Goal: Task Accomplishment & Management: Use online tool/utility

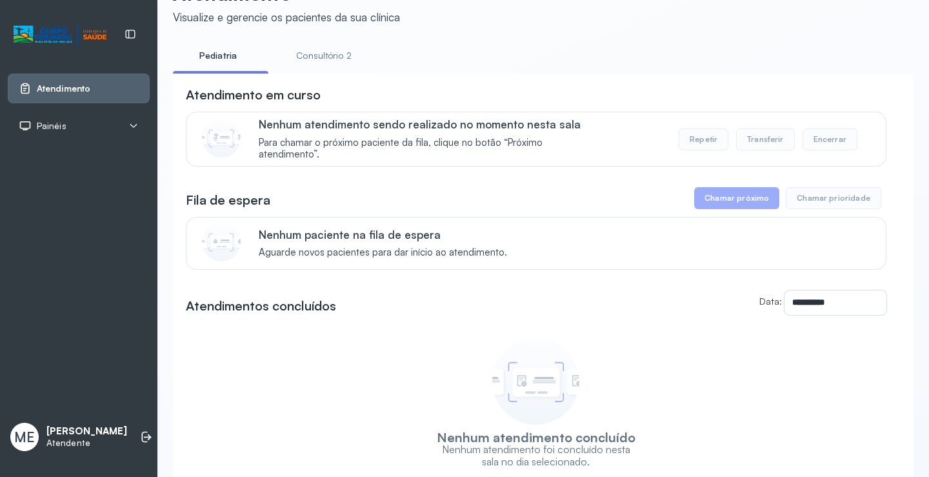
scroll to position [64, 0]
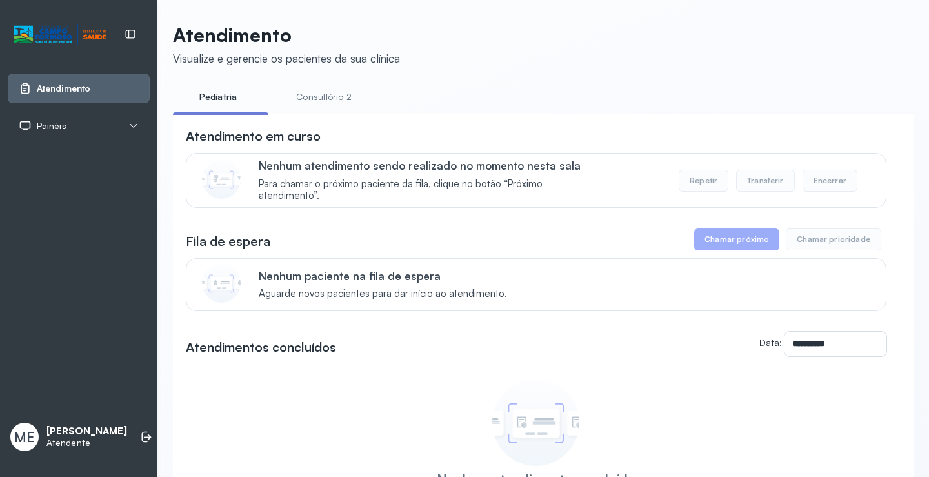
click at [727, 241] on button "Chamar próximo" at bounding box center [736, 239] width 85 height 22
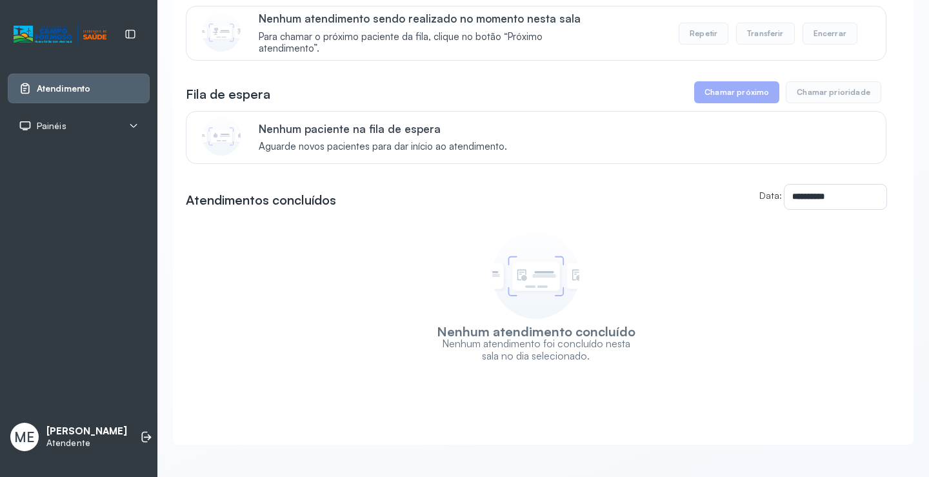
scroll to position [164, 0]
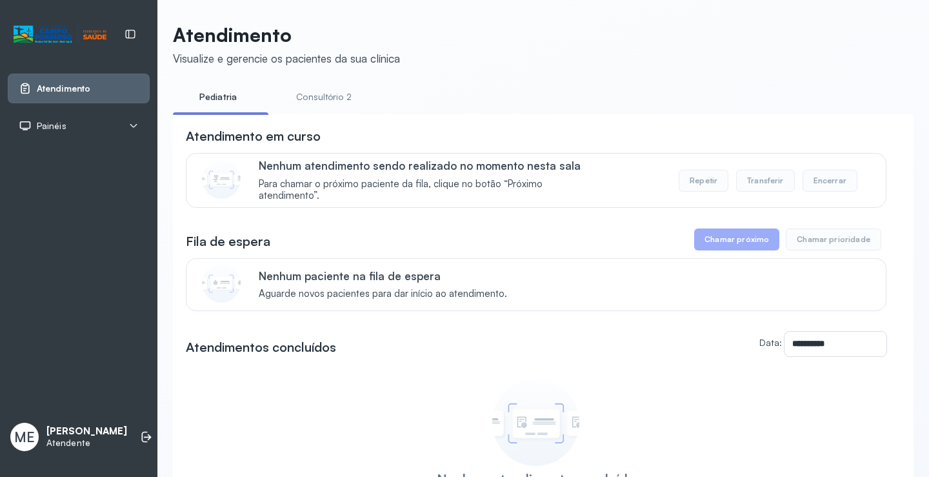
click at [714, 247] on button "Chamar próximo" at bounding box center [736, 239] width 85 height 22
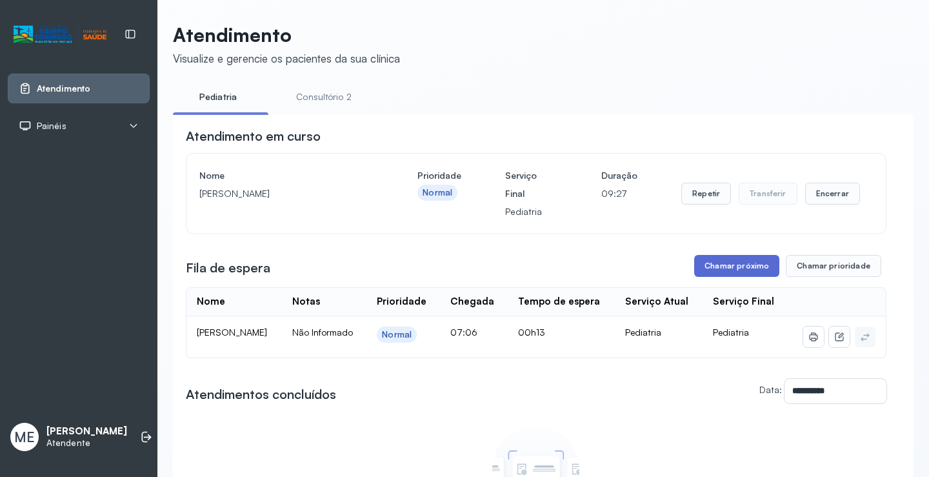
click at [729, 265] on button "Chamar próximo" at bounding box center [736, 266] width 85 height 22
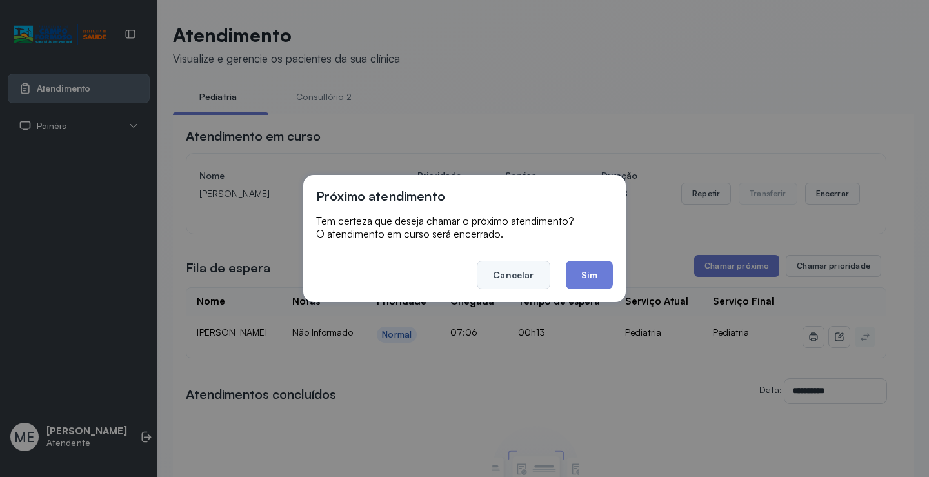
click at [508, 277] on button "Cancelar" at bounding box center [513, 275] width 73 height 28
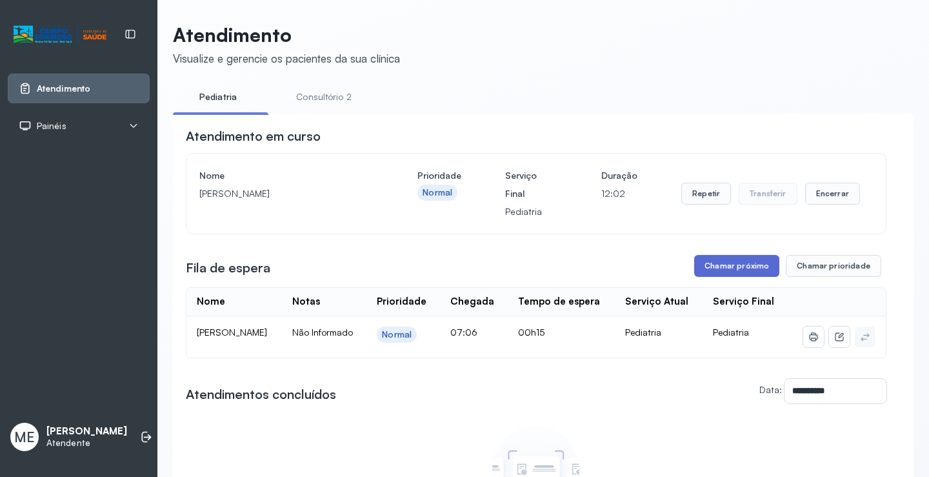
click at [731, 268] on button "Chamar próximo" at bounding box center [736, 266] width 85 height 22
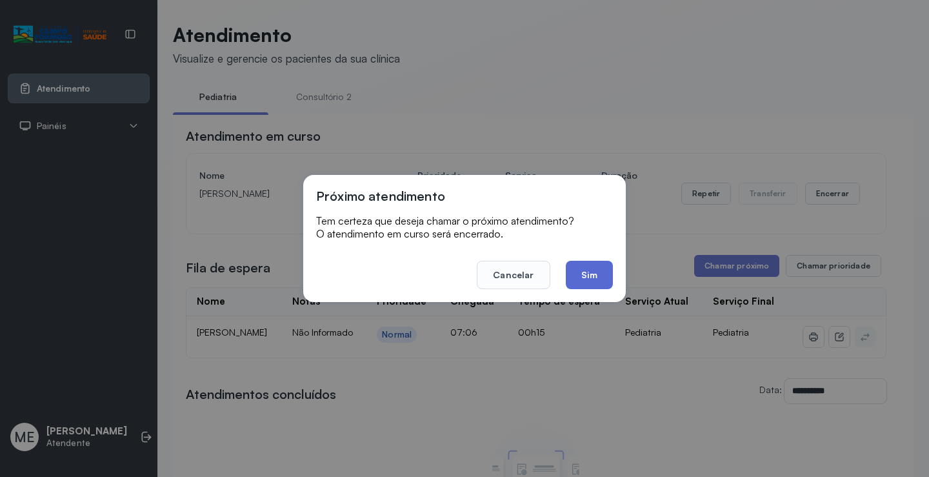
click at [589, 275] on button "Sim" at bounding box center [589, 275] width 47 height 28
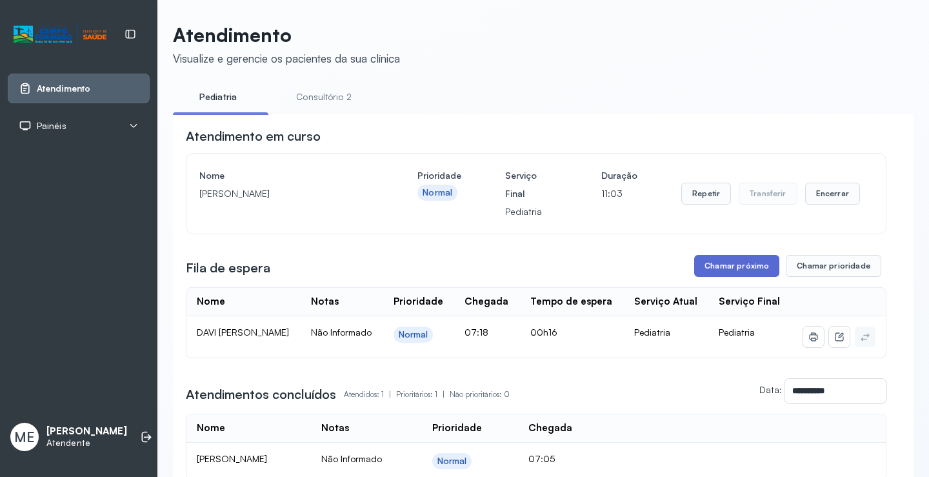
click at [722, 267] on button "Chamar próximo" at bounding box center [736, 266] width 85 height 22
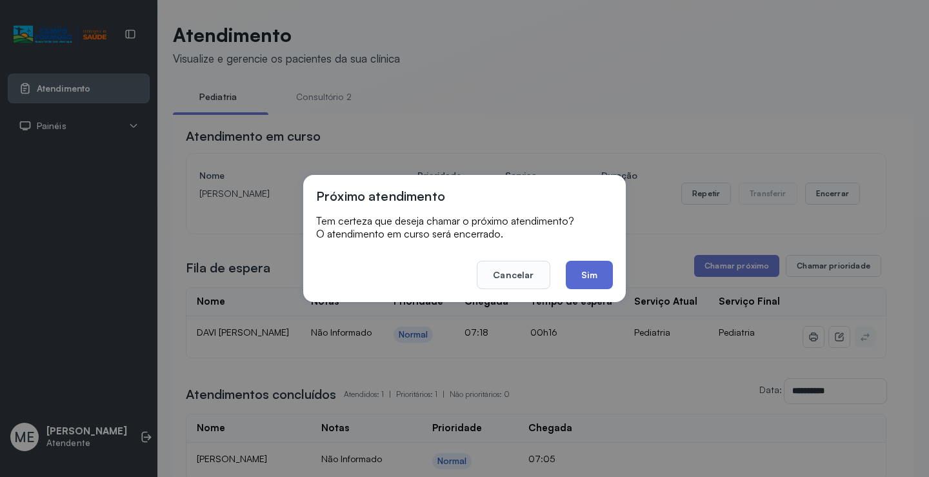
click at [597, 275] on button "Sim" at bounding box center [589, 275] width 47 height 28
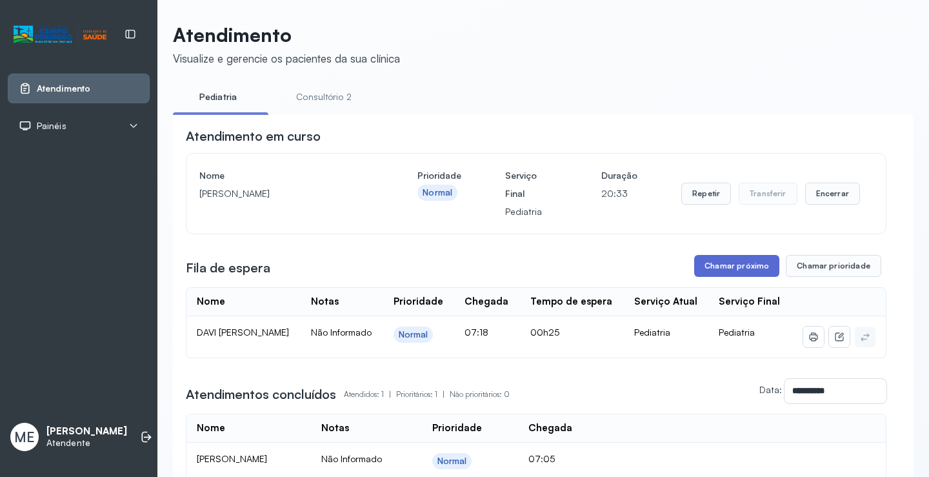
click at [707, 267] on button "Chamar próximo" at bounding box center [736, 266] width 85 height 22
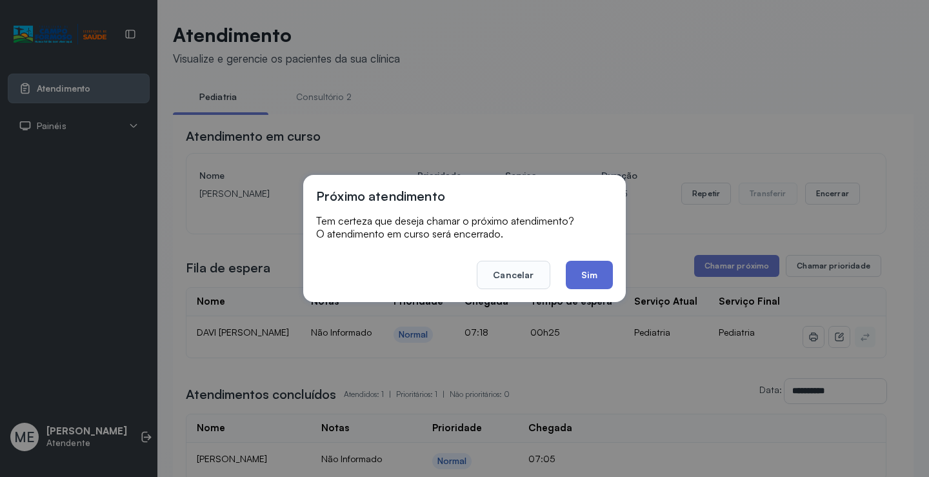
click at [584, 273] on button "Sim" at bounding box center [589, 275] width 47 height 28
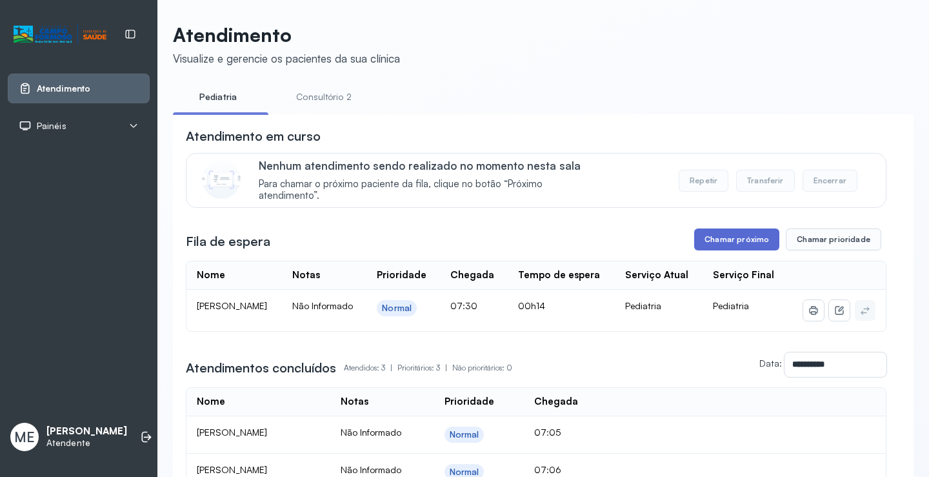
click at [720, 237] on button "Chamar próximo" at bounding box center [736, 239] width 85 height 22
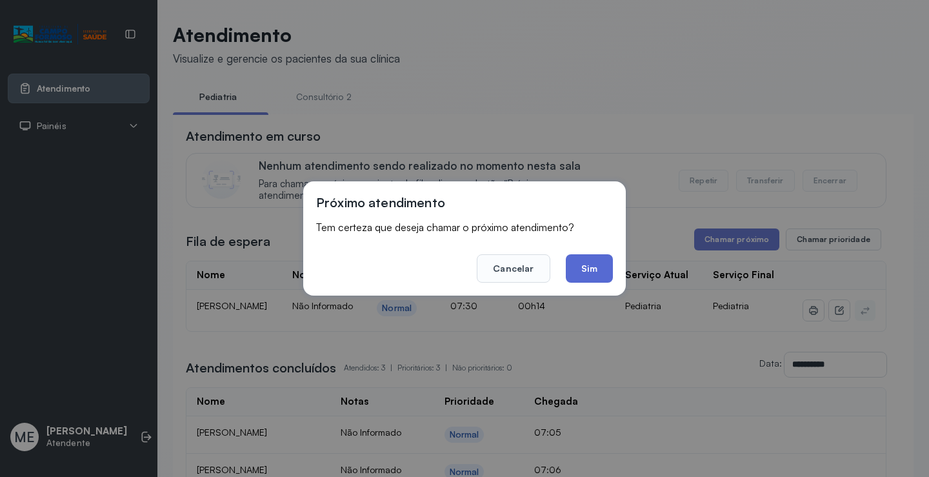
click at [594, 269] on button "Sim" at bounding box center [589, 268] width 47 height 28
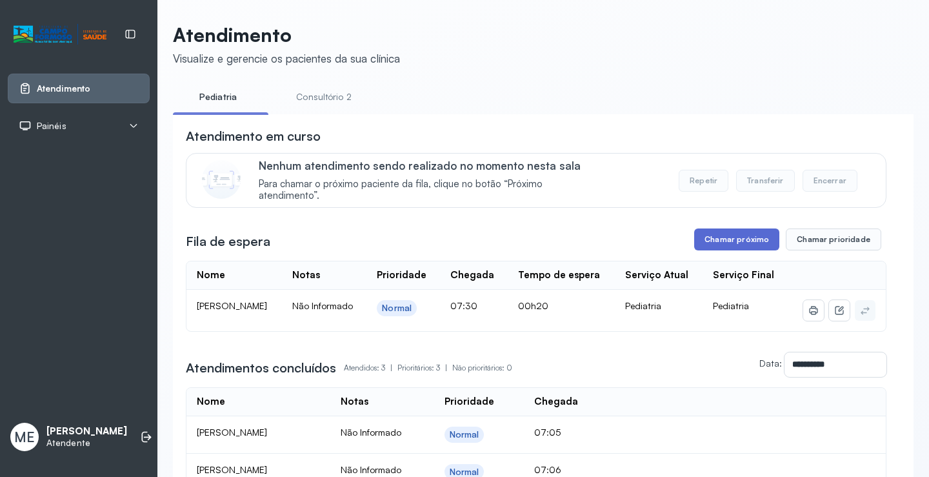
click at [718, 238] on button "Chamar próximo" at bounding box center [736, 239] width 85 height 22
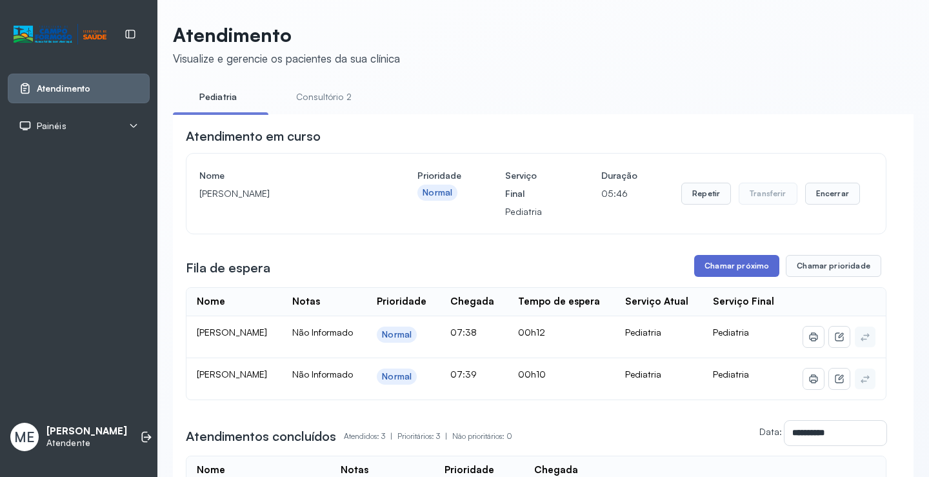
click at [727, 267] on button "Chamar próximo" at bounding box center [736, 266] width 85 height 22
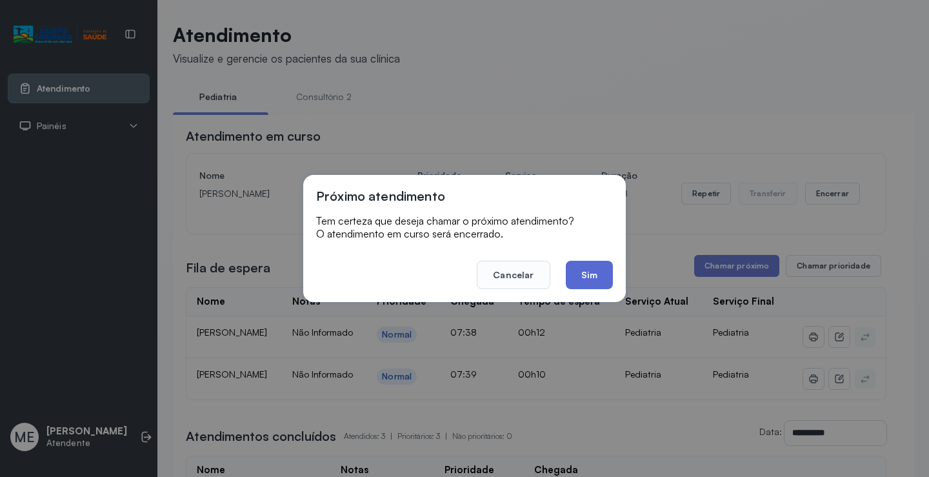
click at [591, 265] on button "Sim" at bounding box center [589, 275] width 47 height 28
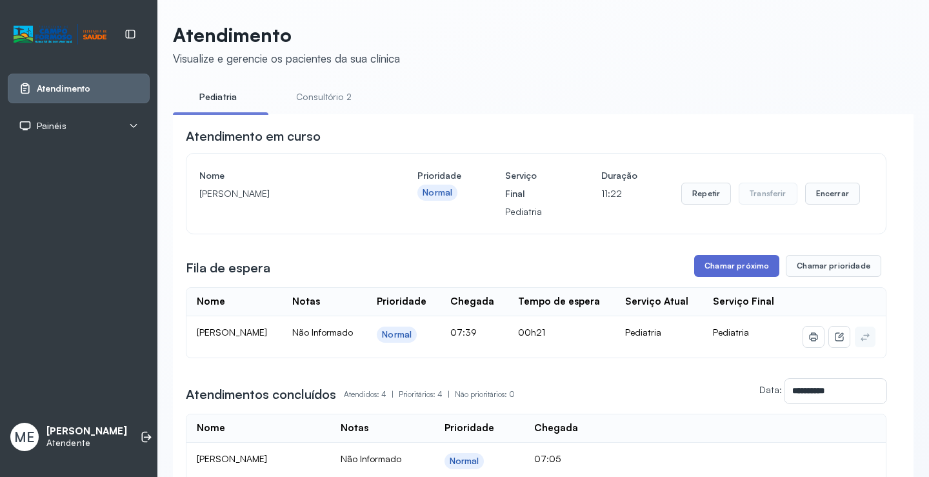
click at [724, 262] on button "Chamar próximo" at bounding box center [736, 266] width 85 height 22
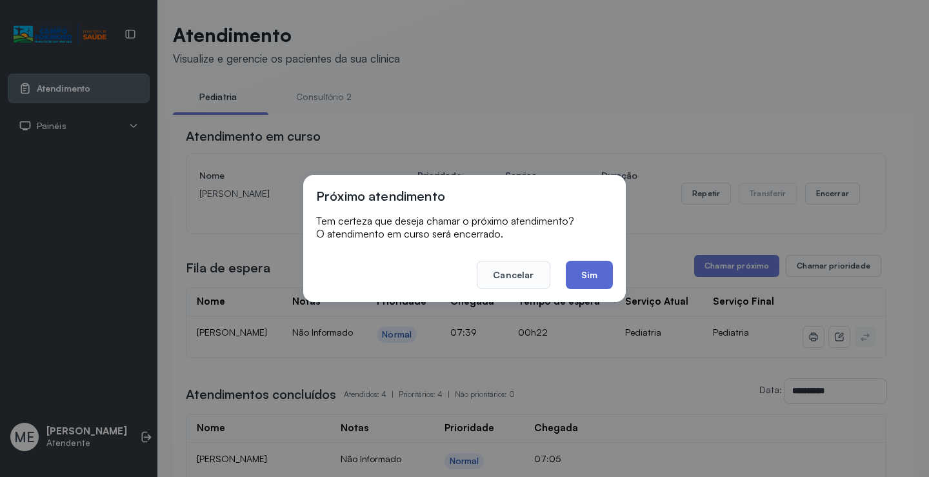
click at [595, 272] on button "Sim" at bounding box center [589, 275] width 47 height 28
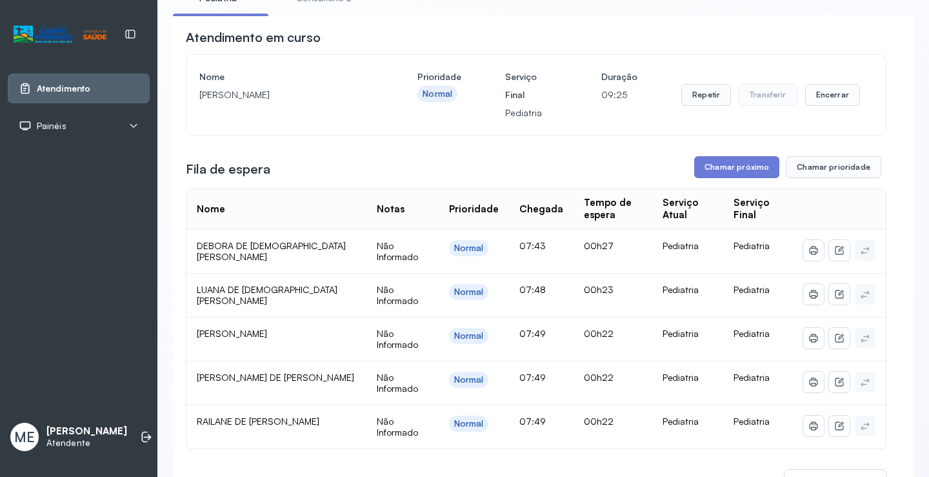
scroll to position [87, 0]
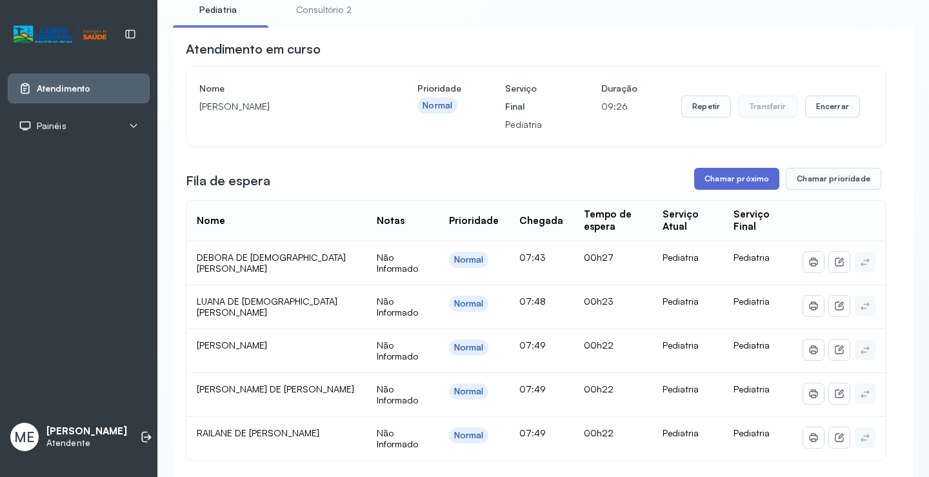
click at [726, 175] on button "Chamar próximo" at bounding box center [736, 179] width 85 height 22
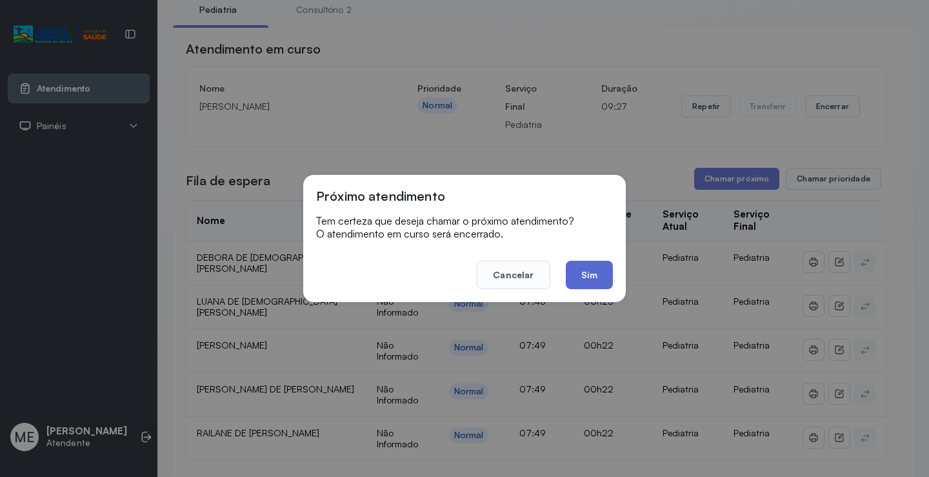
click at [595, 274] on button "Sim" at bounding box center [589, 275] width 47 height 28
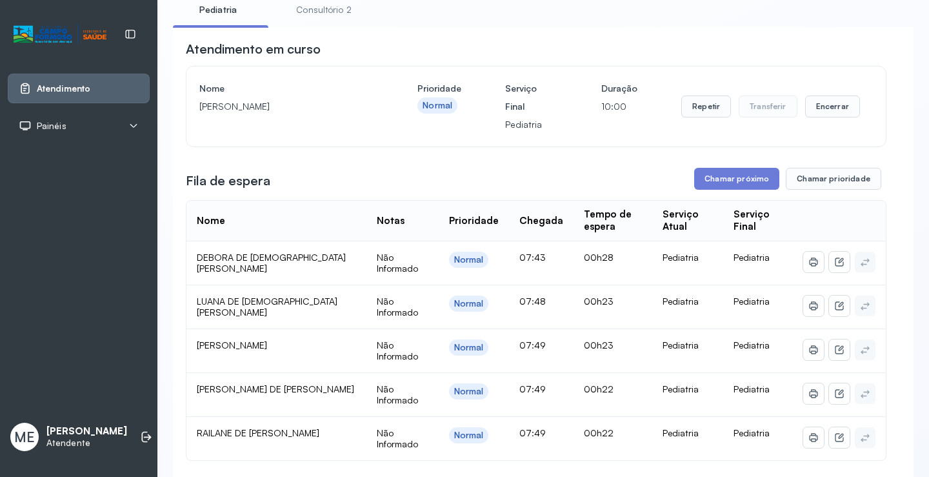
scroll to position [145, 0]
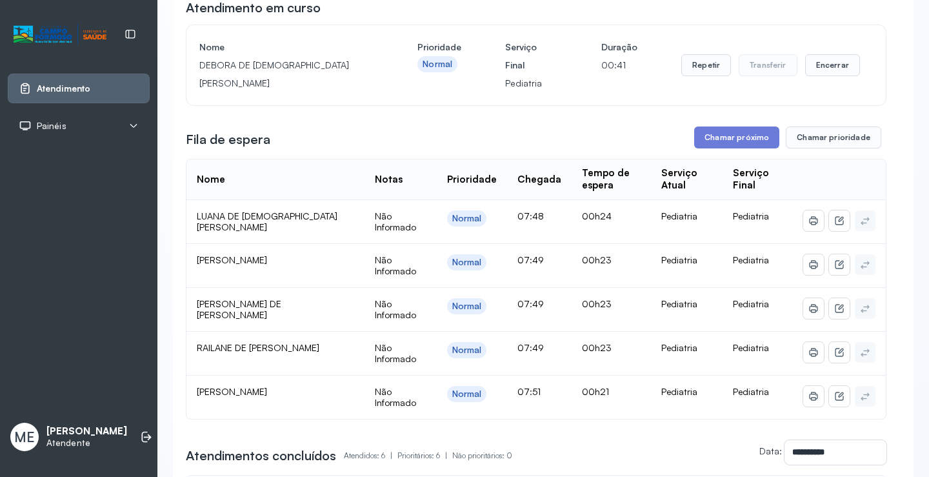
scroll to position [129, 0]
click at [716, 141] on button "Chamar próximo" at bounding box center [736, 137] width 85 height 22
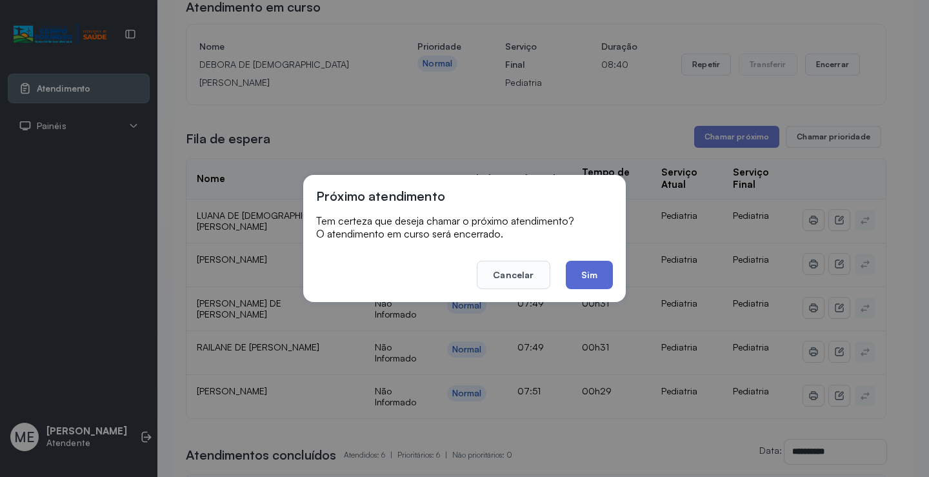
click at [588, 272] on button "Sim" at bounding box center [589, 275] width 47 height 28
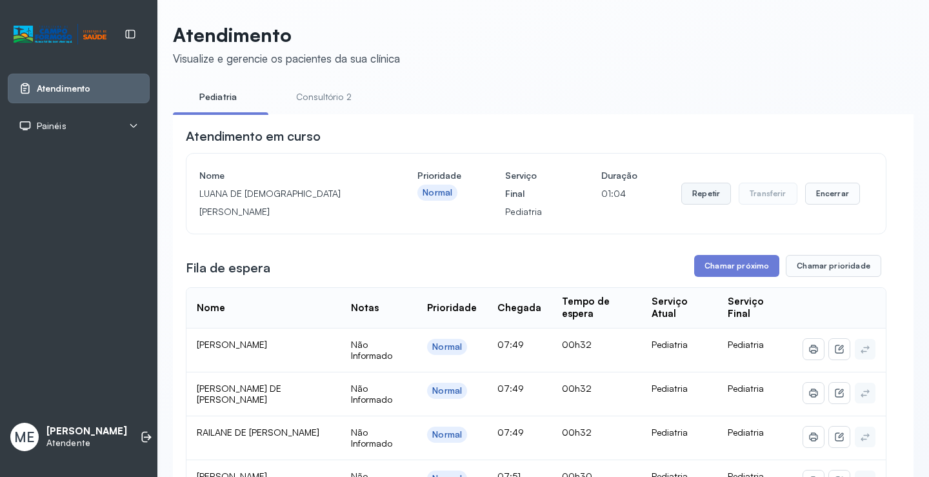
click at [699, 189] on button "Repetir" at bounding box center [706, 194] width 50 height 22
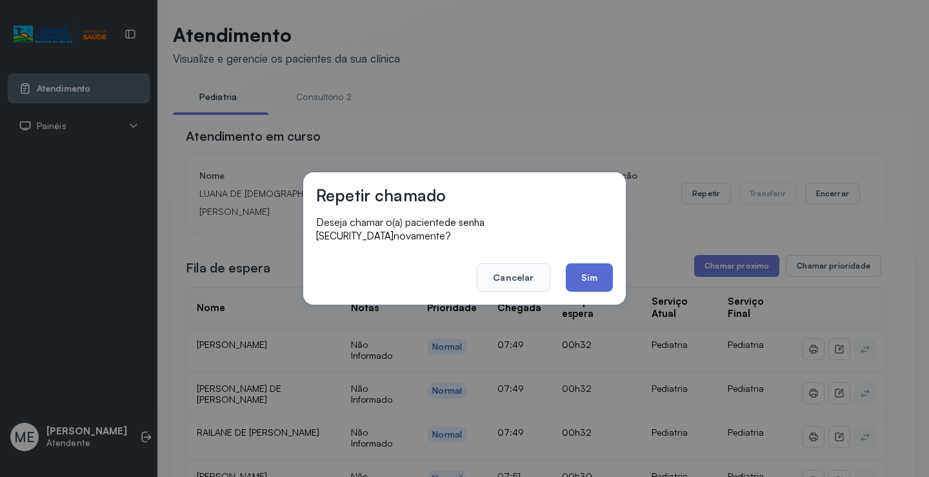
click at [588, 269] on button "Sim" at bounding box center [589, 277] width 47 height 28
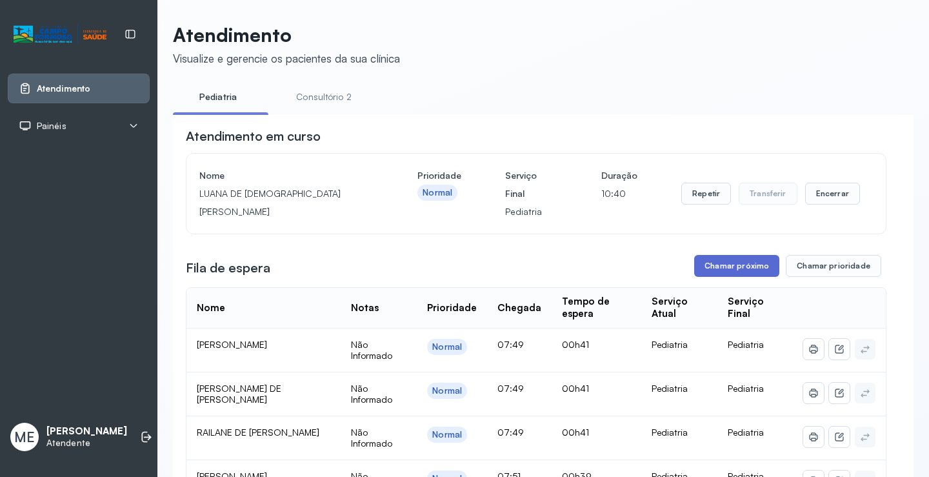
click at [720, 270] on button "Chamar próximo" at bounding box center [736, 266] width 85 height 22
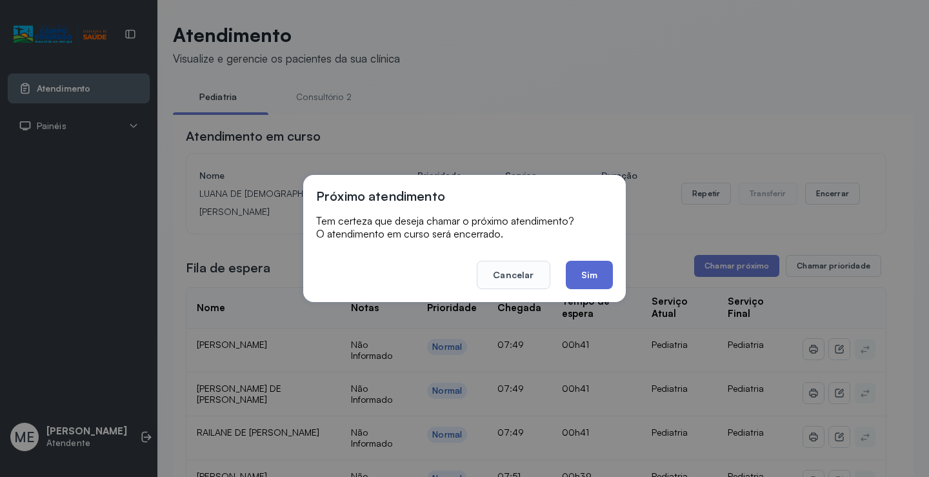
click at [593, 268] on button "Sim" at bounding box center [589, 275] width 47 height 28
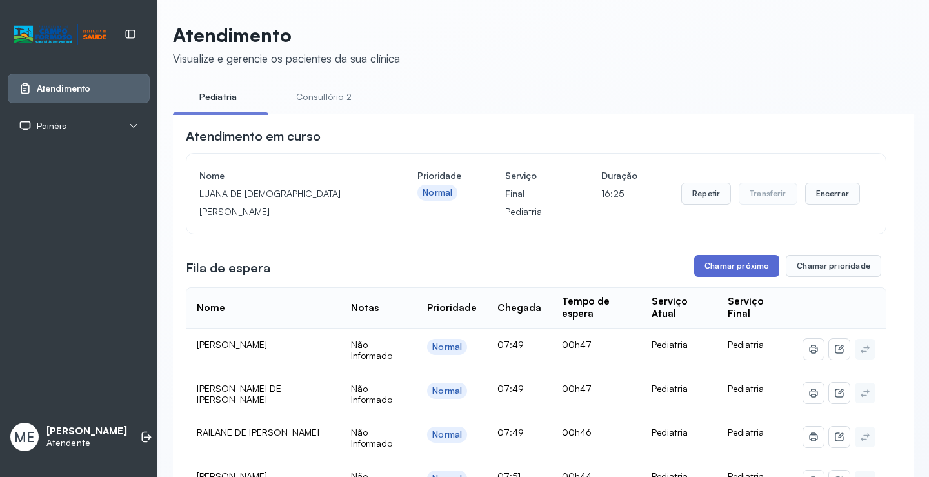
click at [722, 268] on button "Chamar próximo" at bounding box center [736, 266] width 85 height 22
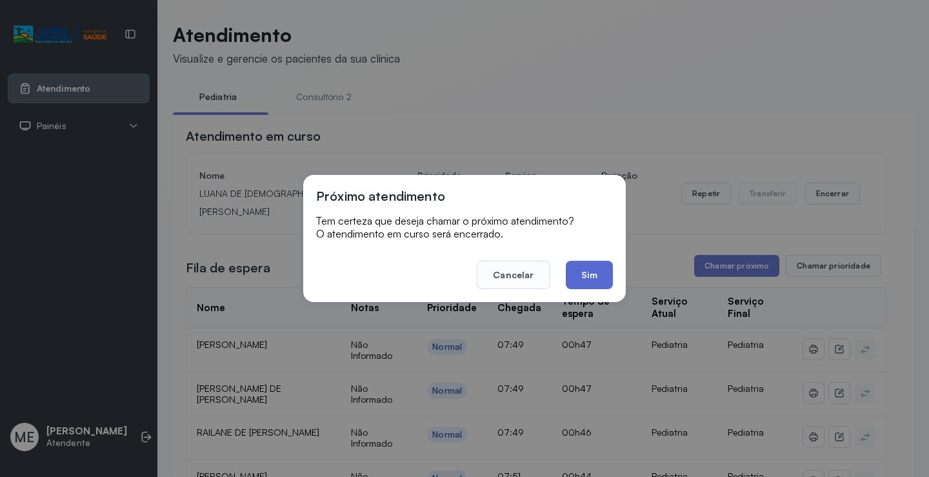
click at [586, 273] on button "Sim" at bounding box center [589, 275] width 47 height 28
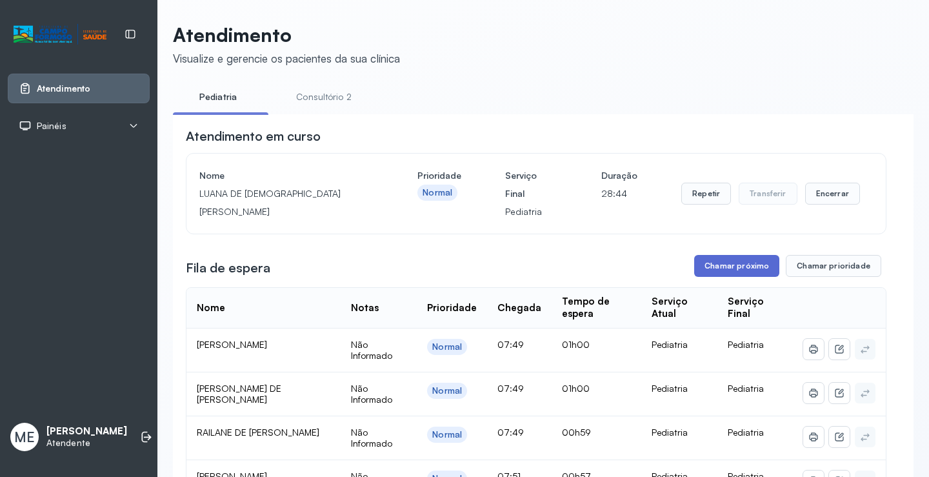
click at [725, 268] on button "Chamar próximo" at bounding box center [736, 266] width 85 height 22
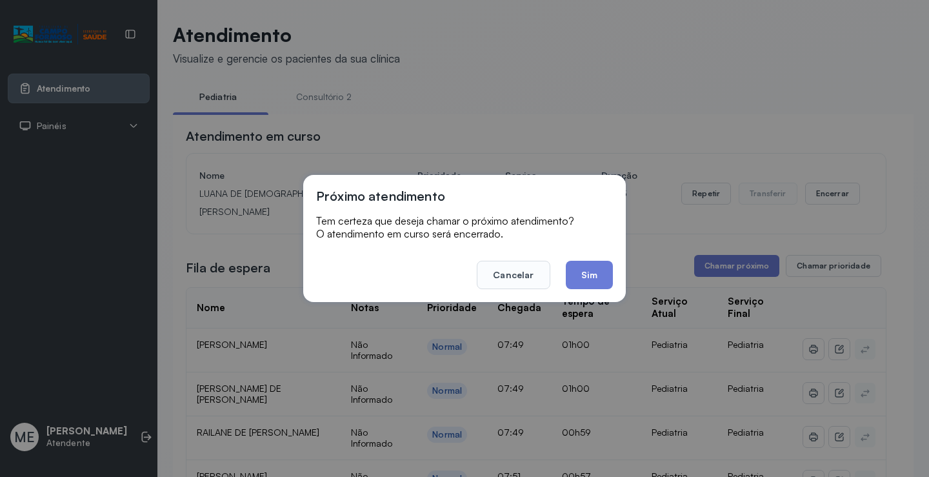
click at [582, 264] on button "Sim" at bounding box center [589, 275] width 47 height 28
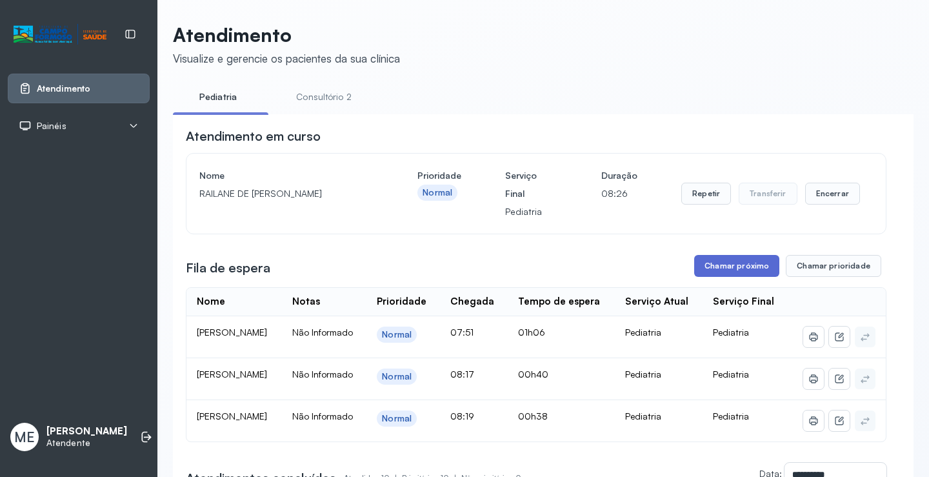
click at [731, 272] on button "Chamar próximo" at bounding box center [736, 266] width 85 height 22
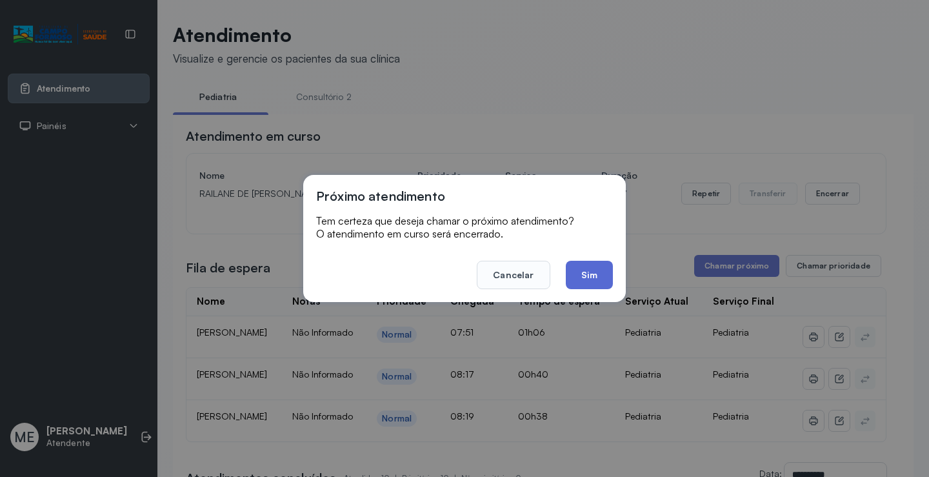
click at [598, 272] on button "Sim" at bounding box center [589, 275] width 47 height 28
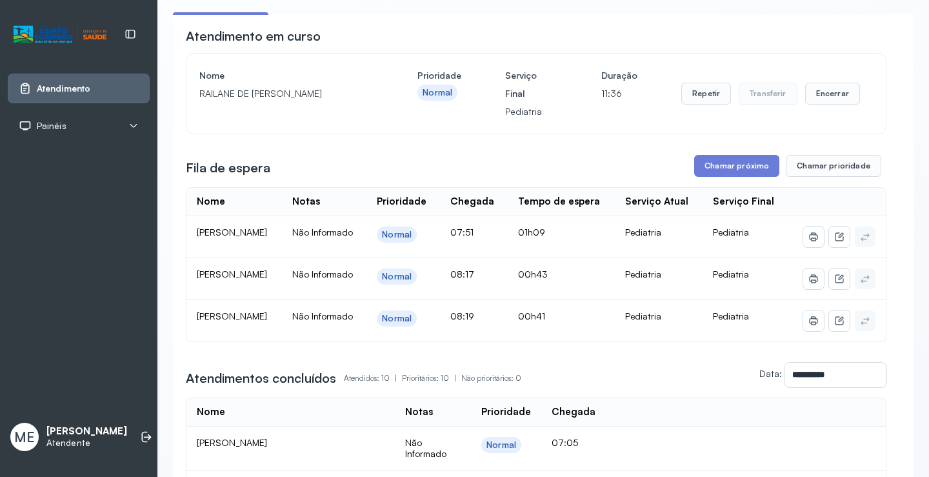
scroll to position [57, 0]
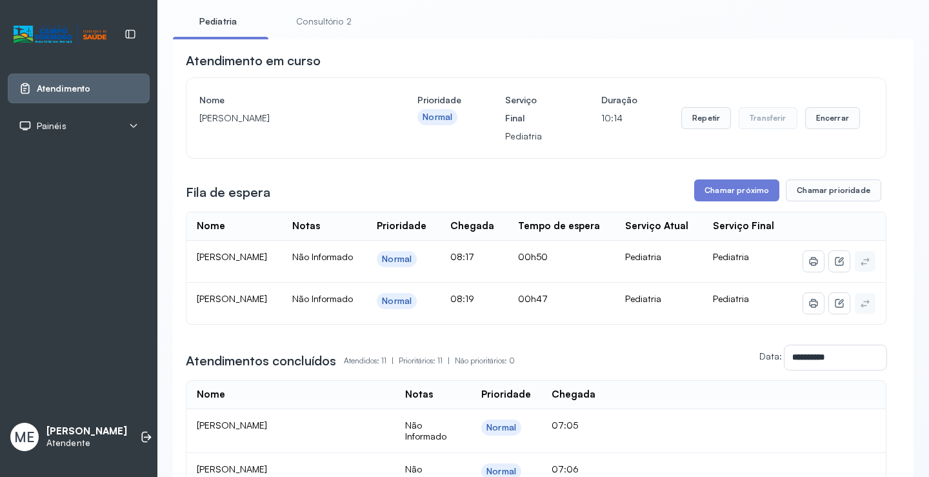
scroll to position [58, 0]
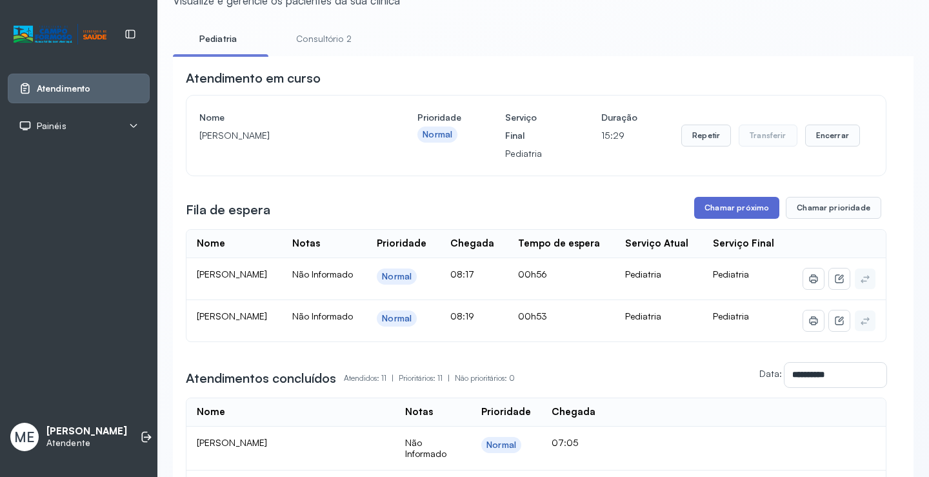
click at [736, 212] on button "Chamar próximo" at bounding box center [736, 208] width 85 height 22
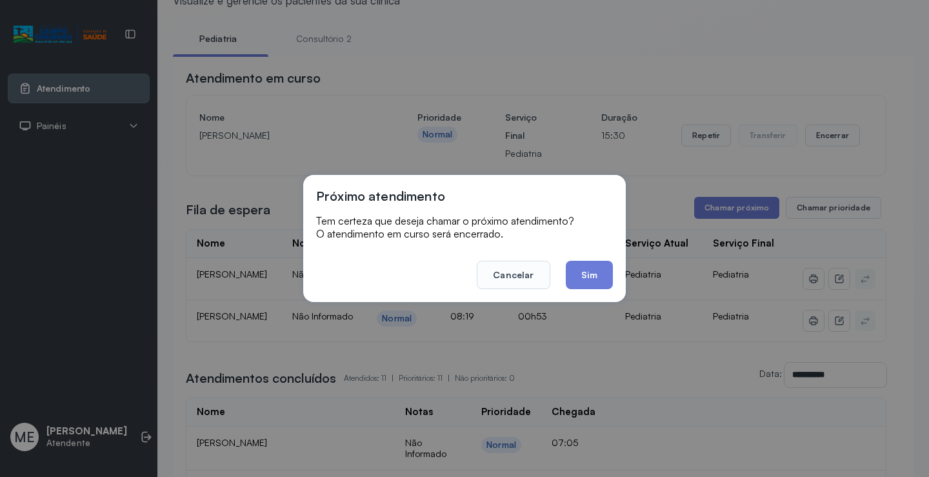
click at [598, 270] on button "Sim" at bounding box center [589, 275] width 47 height 28
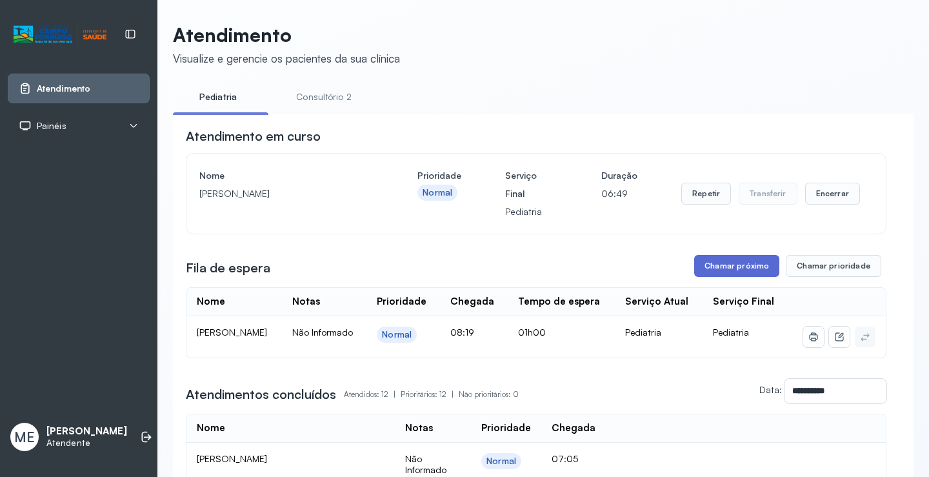
click at [756, 270] on button "Chamar próximo" at bounding box center [736, 266] width 85 height 22
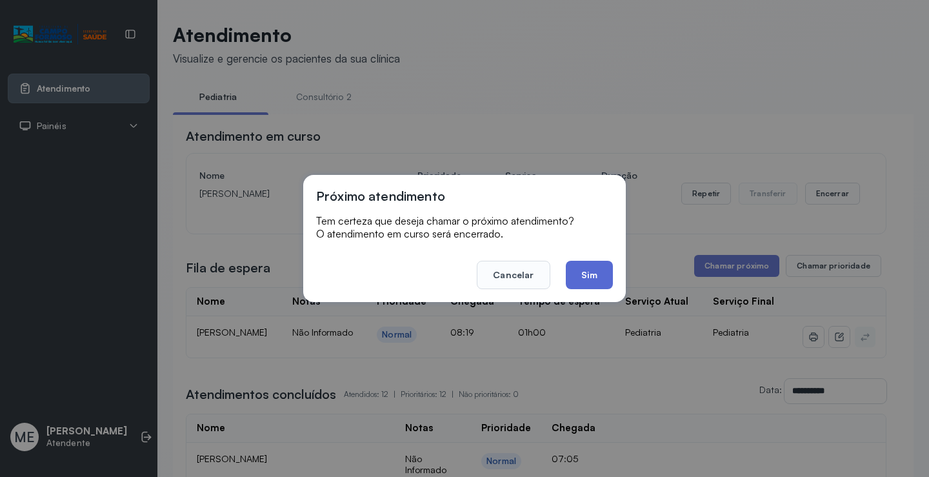
click at [577, 270] on button "Sim" at bounding box center [589, 275] width 47 height 28
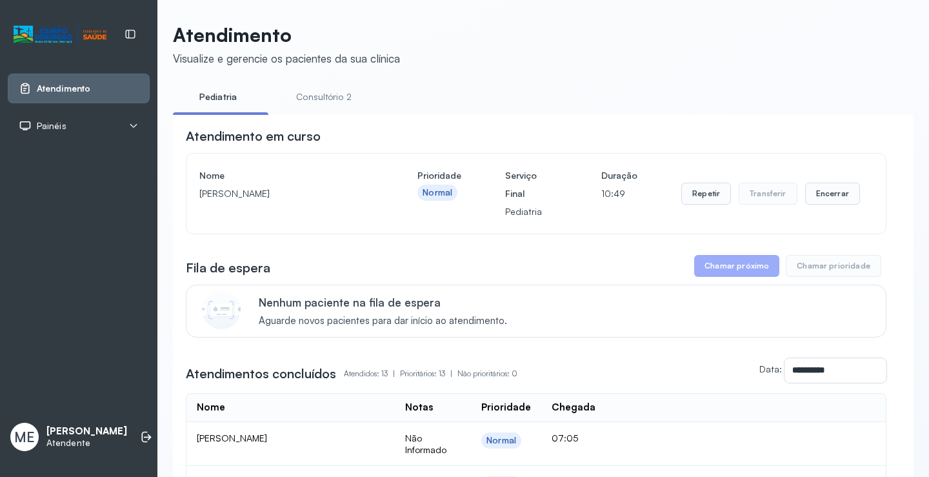
click at [708, 265] on button "Chamar próximo" at bounding box center [736, 266] width 85 height 22
click at [720, 263] on button "Chamar próximo" at bounding box center [736, 266] width 85 height 22
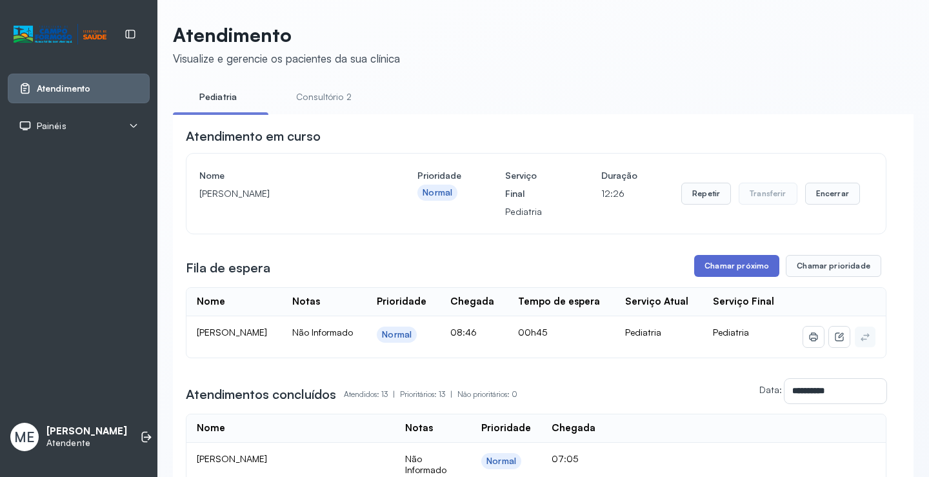
click at [720, 267] on button "Chamar próximo" at bounding box center [736, 266] width 85 height 22
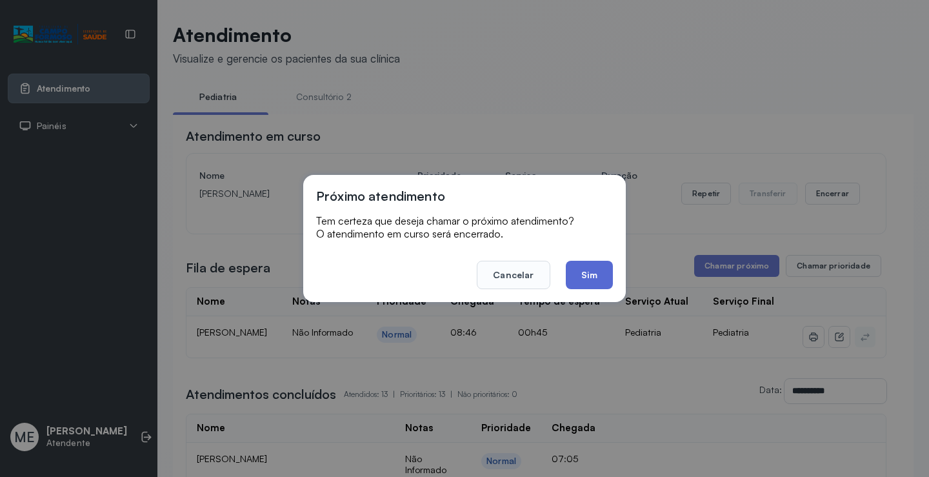
click at [597, 267] on button "Sim" at bounding box center [589, 275] width 47 height 28
